Goal: Task Accomplishment & Management: Manage account settings

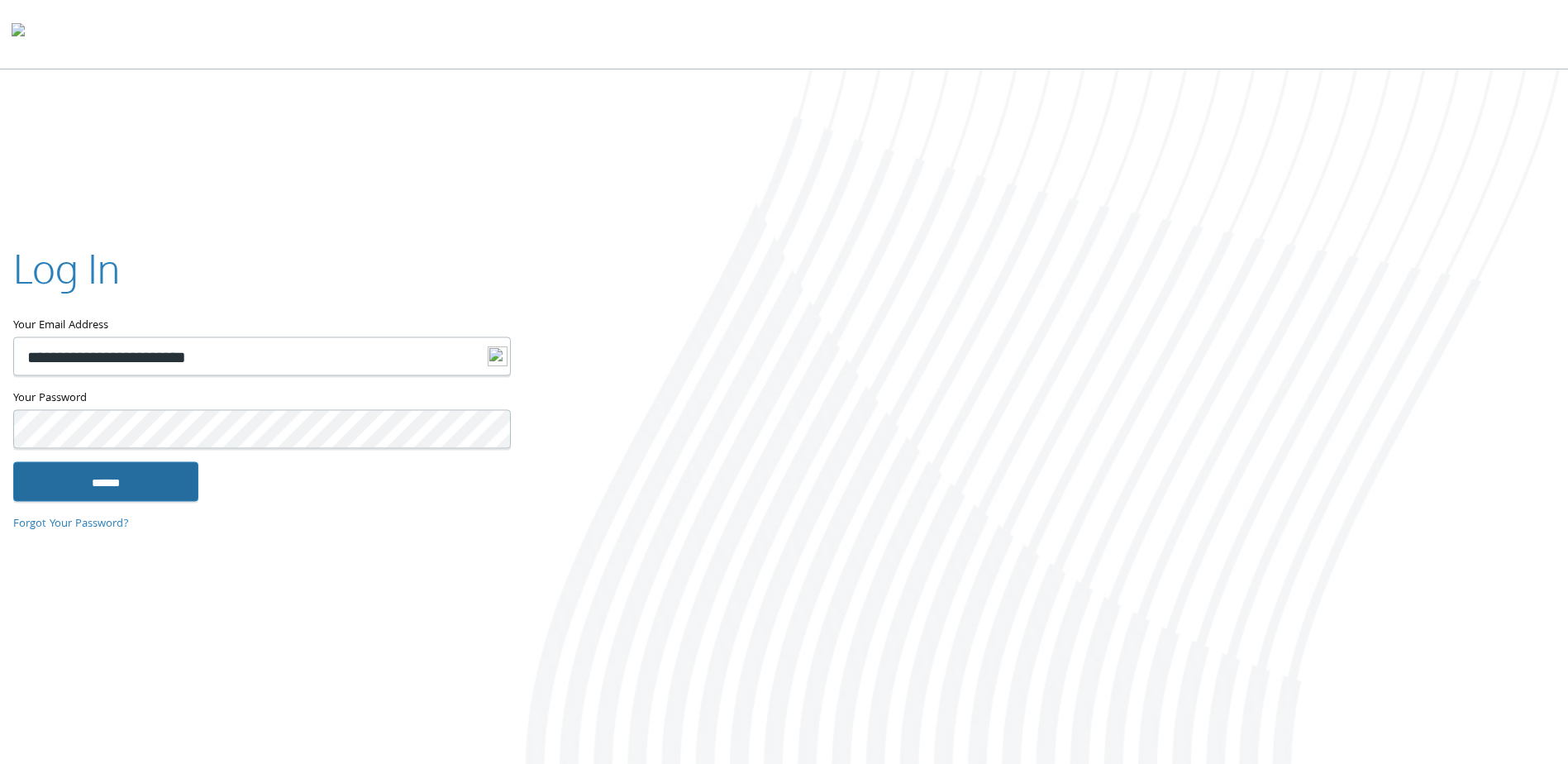
click at [165, 486] on input "******" at bounding box center [105, 482] width 185 height 40
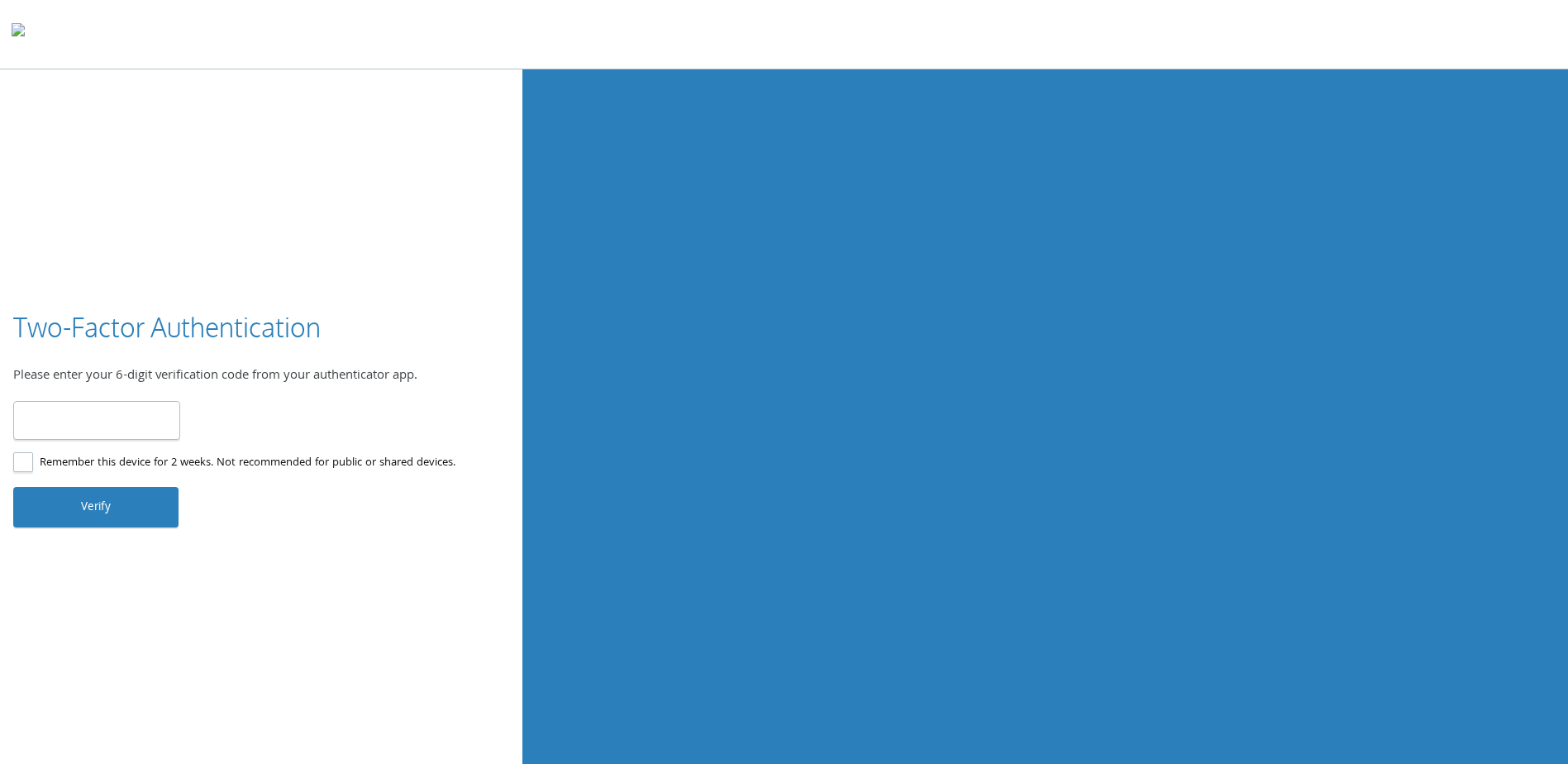
type input "******"
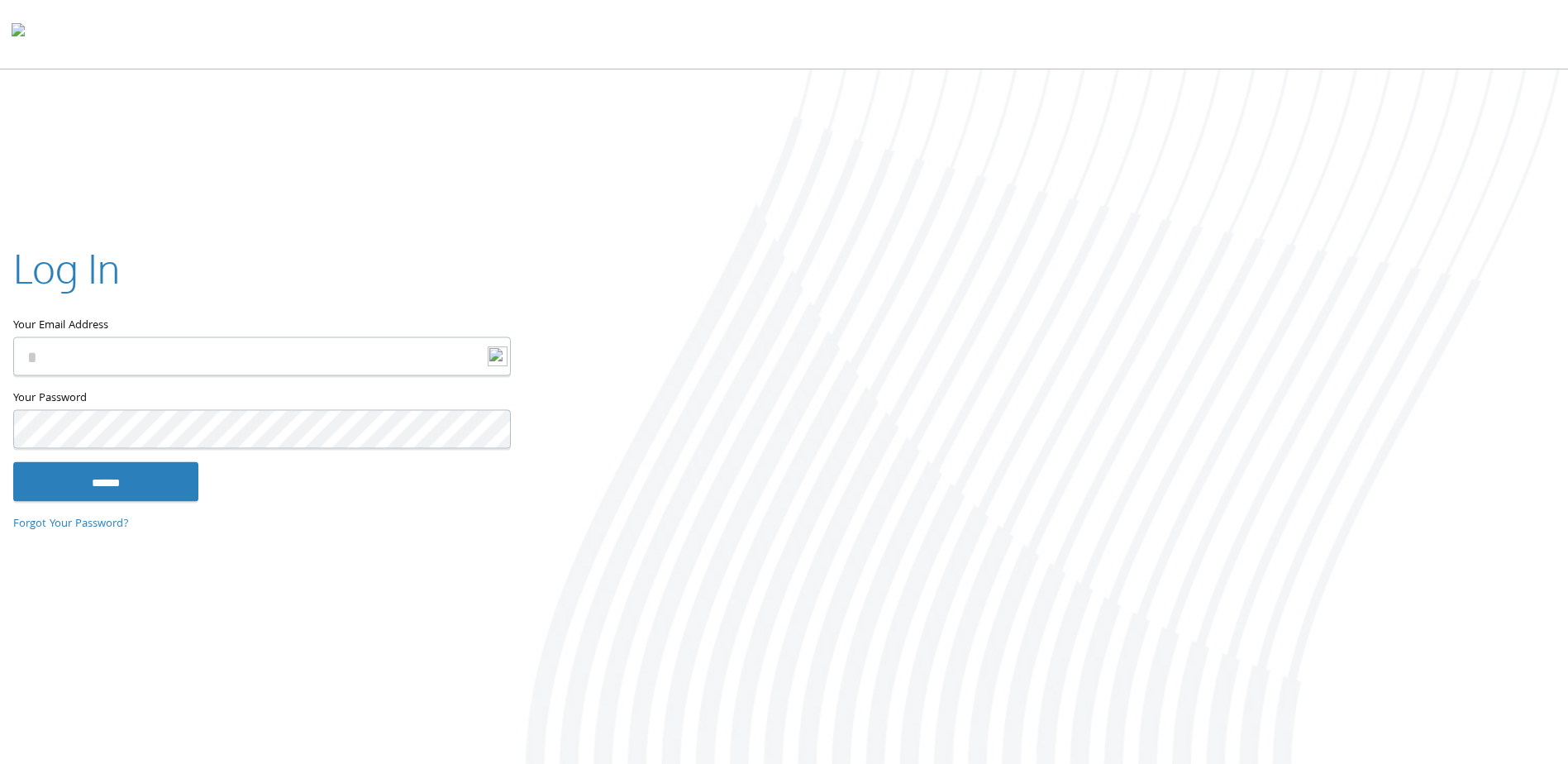
type input "**********"
